Goal: Transaction & Acquisition: Obtain resource

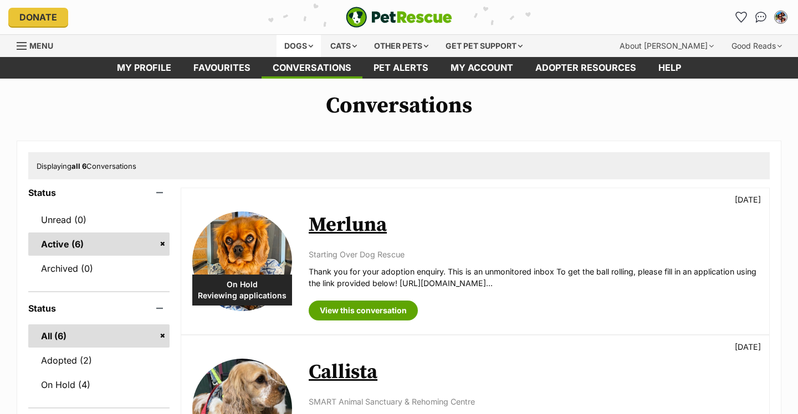
click at [288, 45] on div "Dogs" at bounding box center [298, 46] width 44 height 22
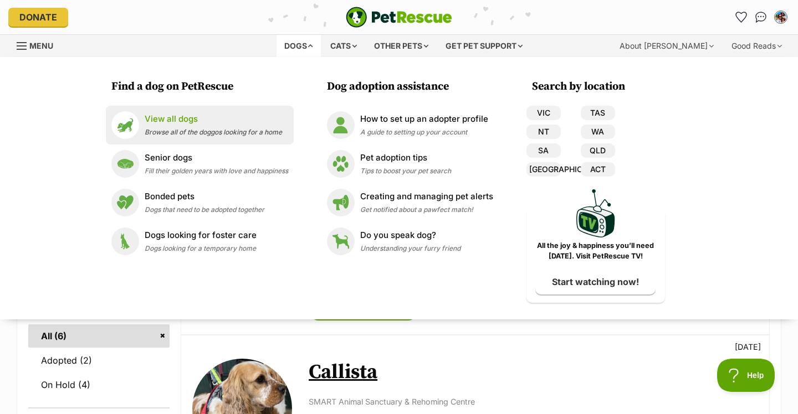
click at [171, 120] on p "View all dogs" at bounding box center [213, 119] width 137 height 13
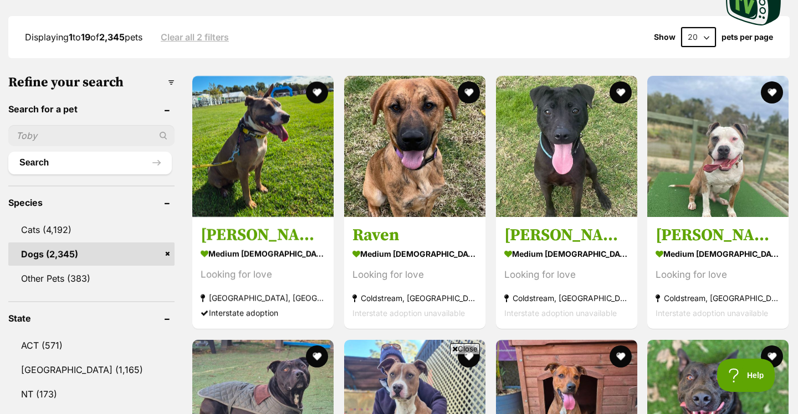
scroll to position [522, 0]
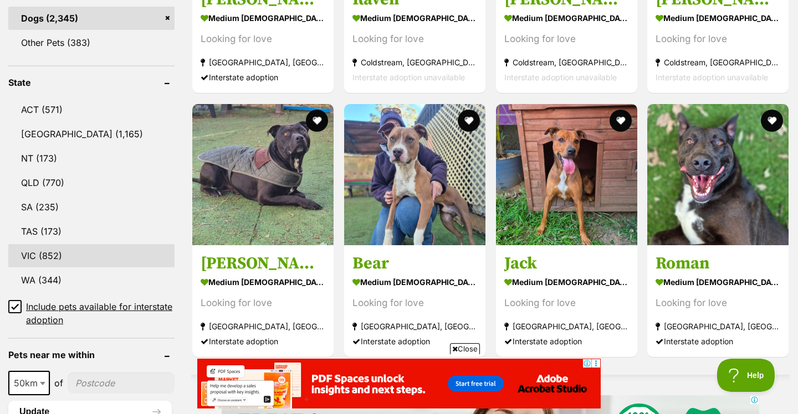
click at [40, 252] on link "VIC (852)" at bounding box center [91, 255] width 166 height 23
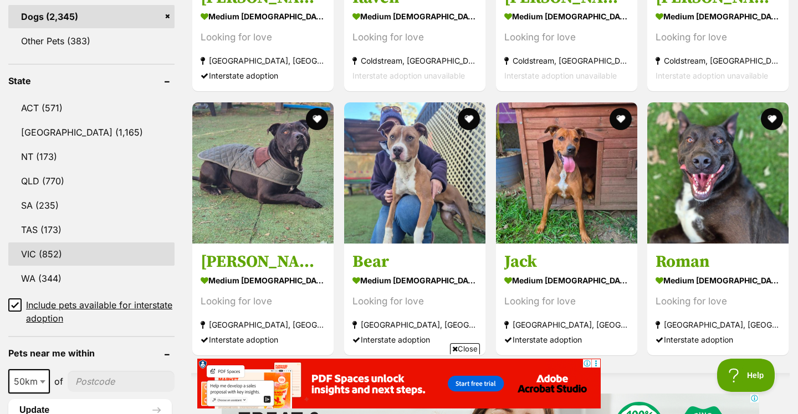
scroll to position [0, 0]
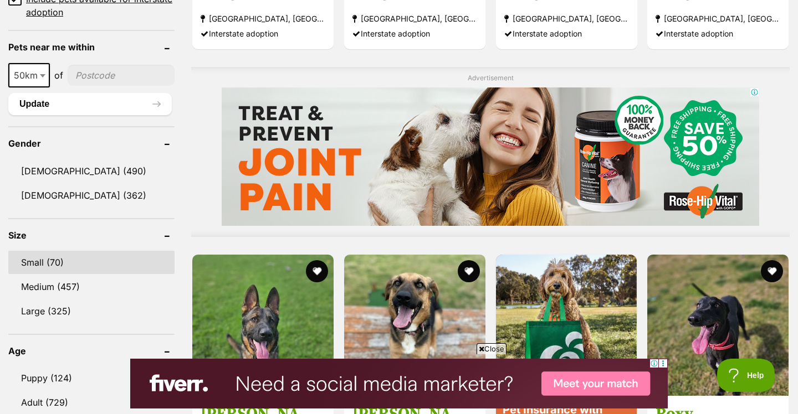
click at [61, 252] on link "Small (70)" at bounding box center [91, 262] width 166 height 23
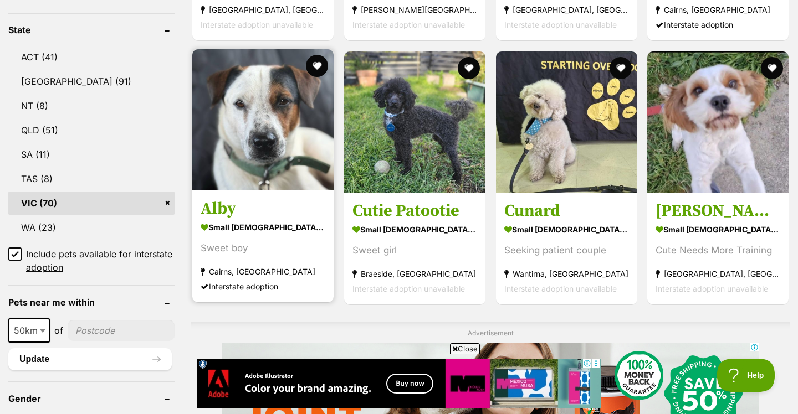
scroll to position [575, 0]
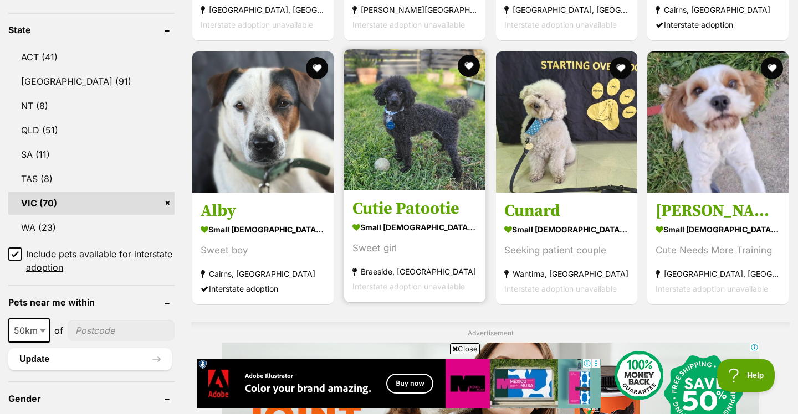
click at [392, 153] on img at bounding box center [414, 119] width 141 height 141
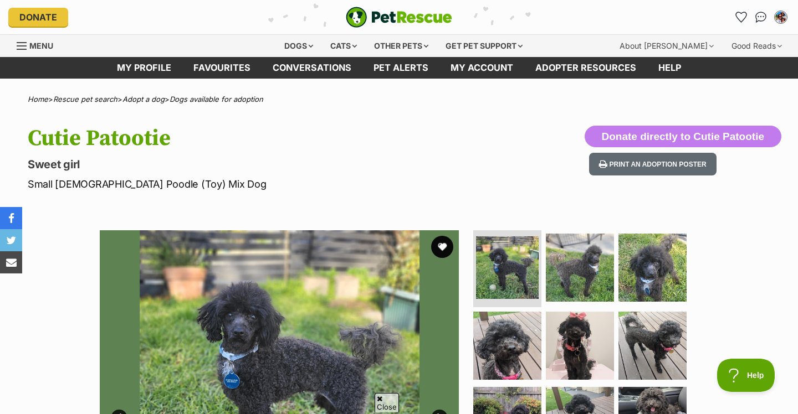
click at [439, 410] on link "Next" at bounding box center [439, 418] width 17 height 17
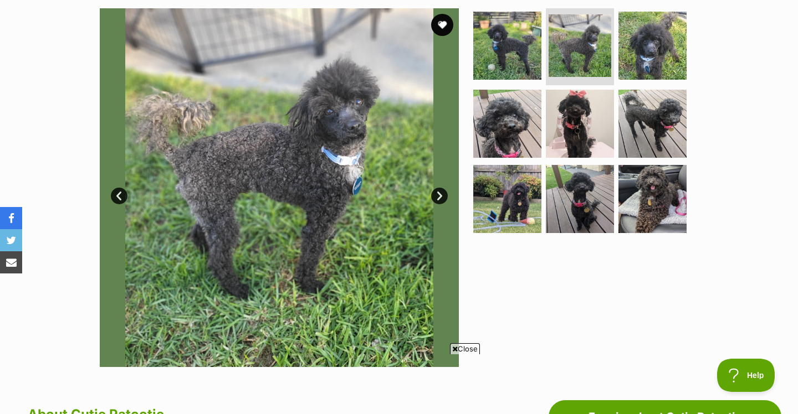
click at [439, 196] on link "Next" at bounding box center [439, 196] width 17 height 17
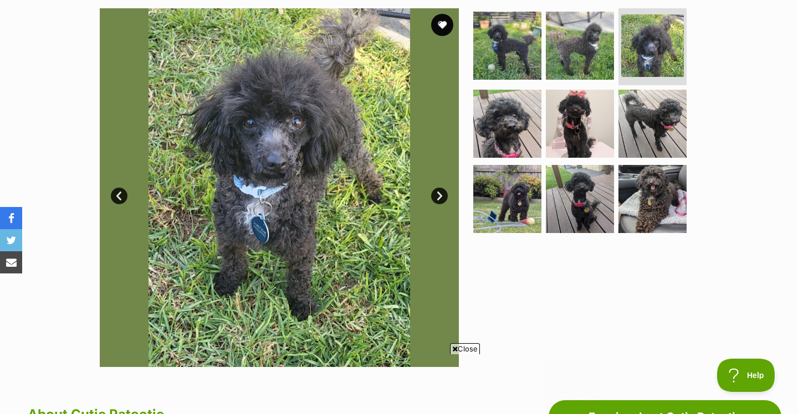
click at [439, 196] on link "Next" at bounding box center [439, 196] width 17 height 17
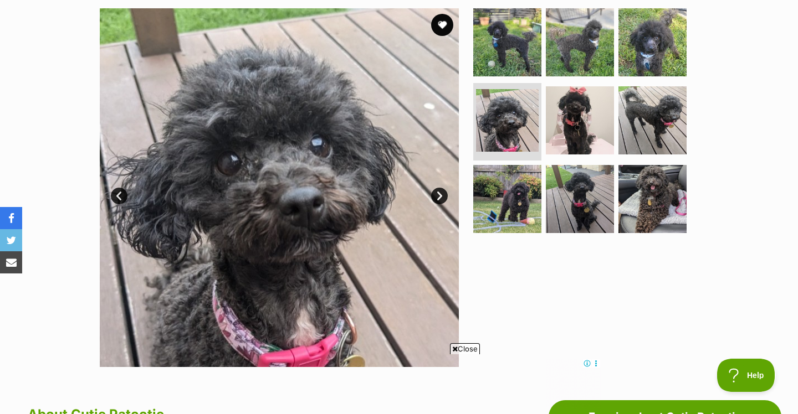
click at [439, 196] on link "Next" at bounding box center [439, 196] width 17 height 17
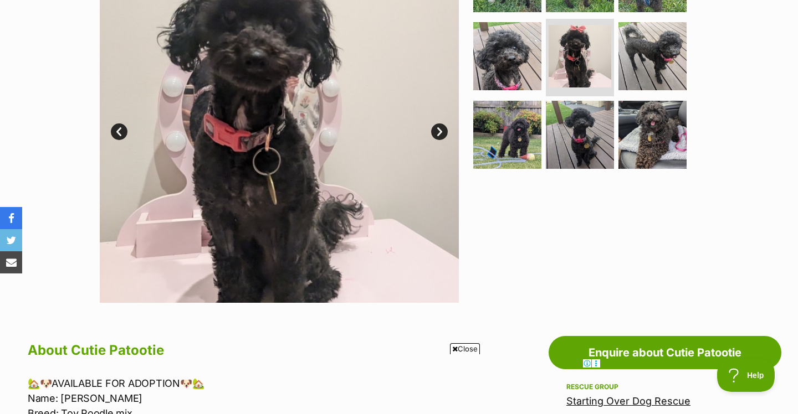
scroll to position [68, 0]
